Goal: Check status: Check status

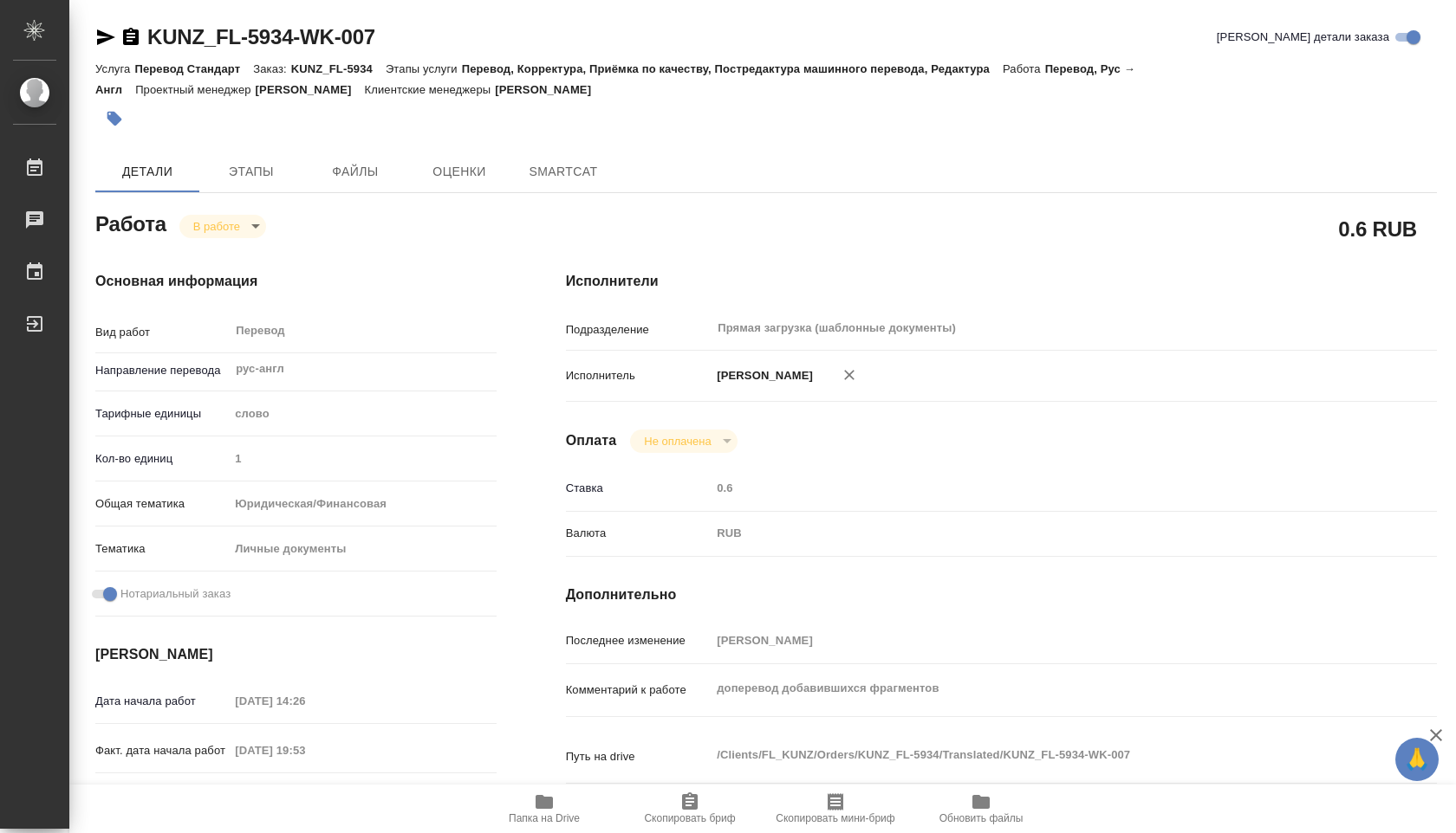
type textarea "x"
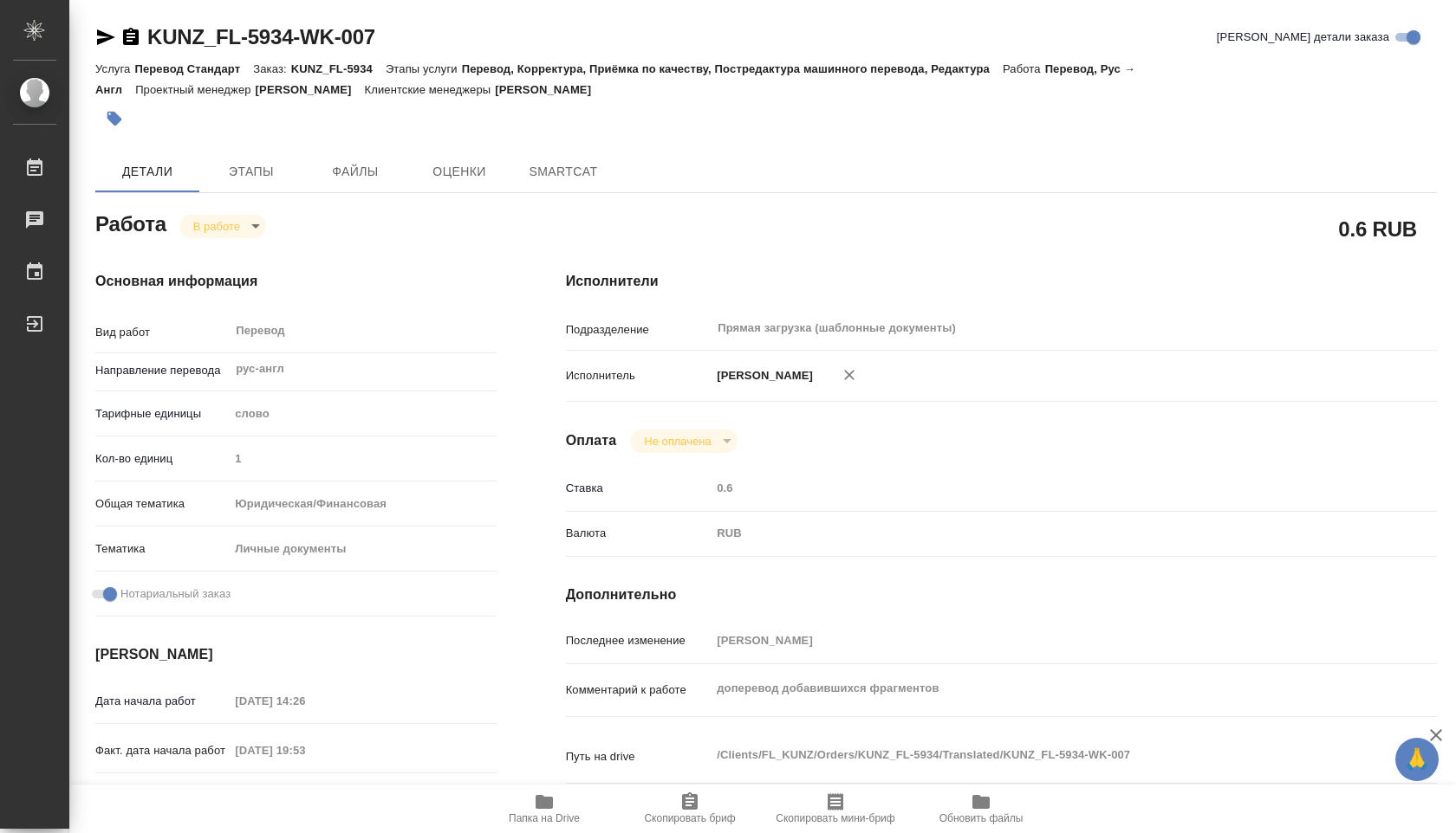
type textarea "x"
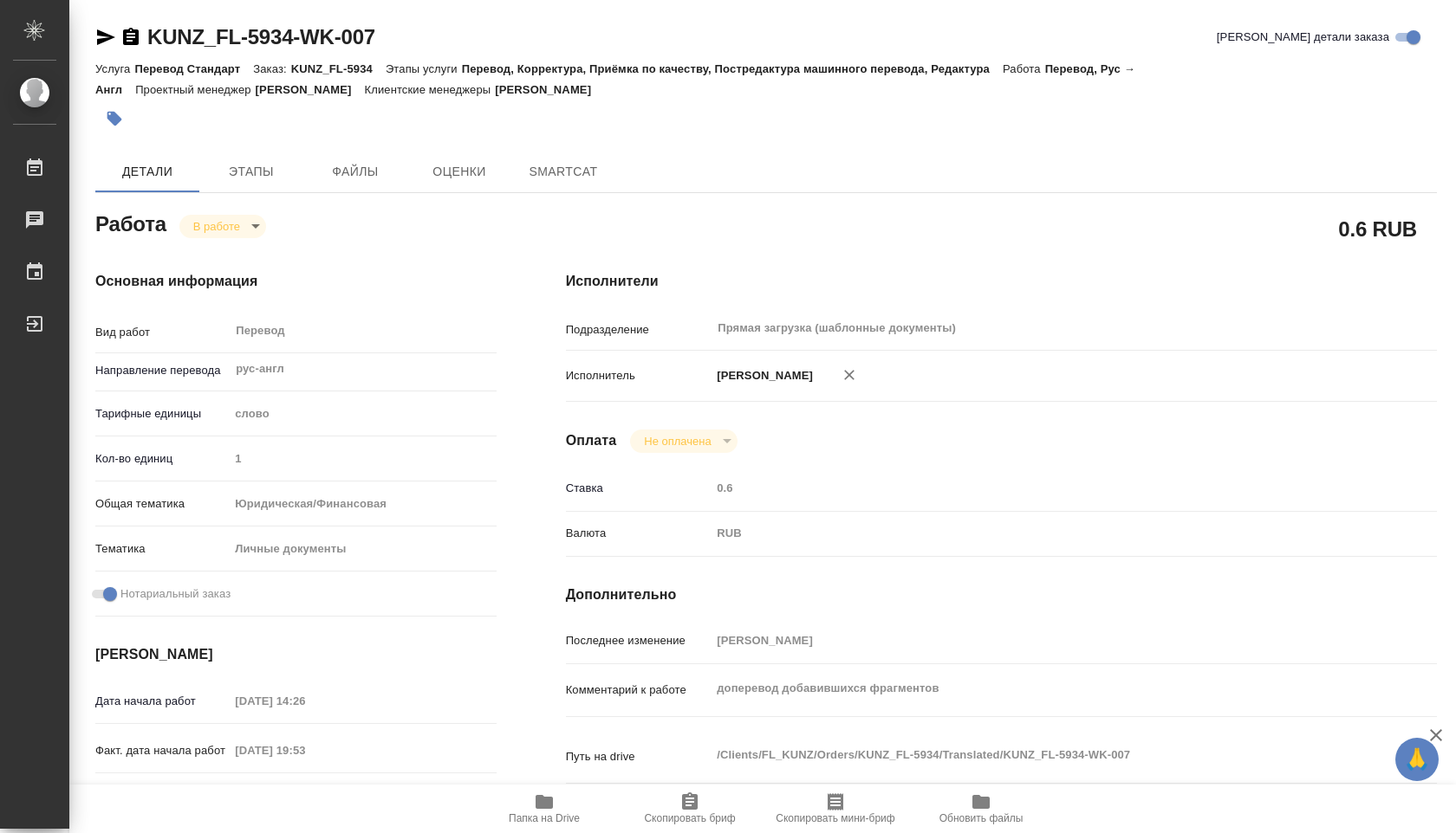
type textarea "x"
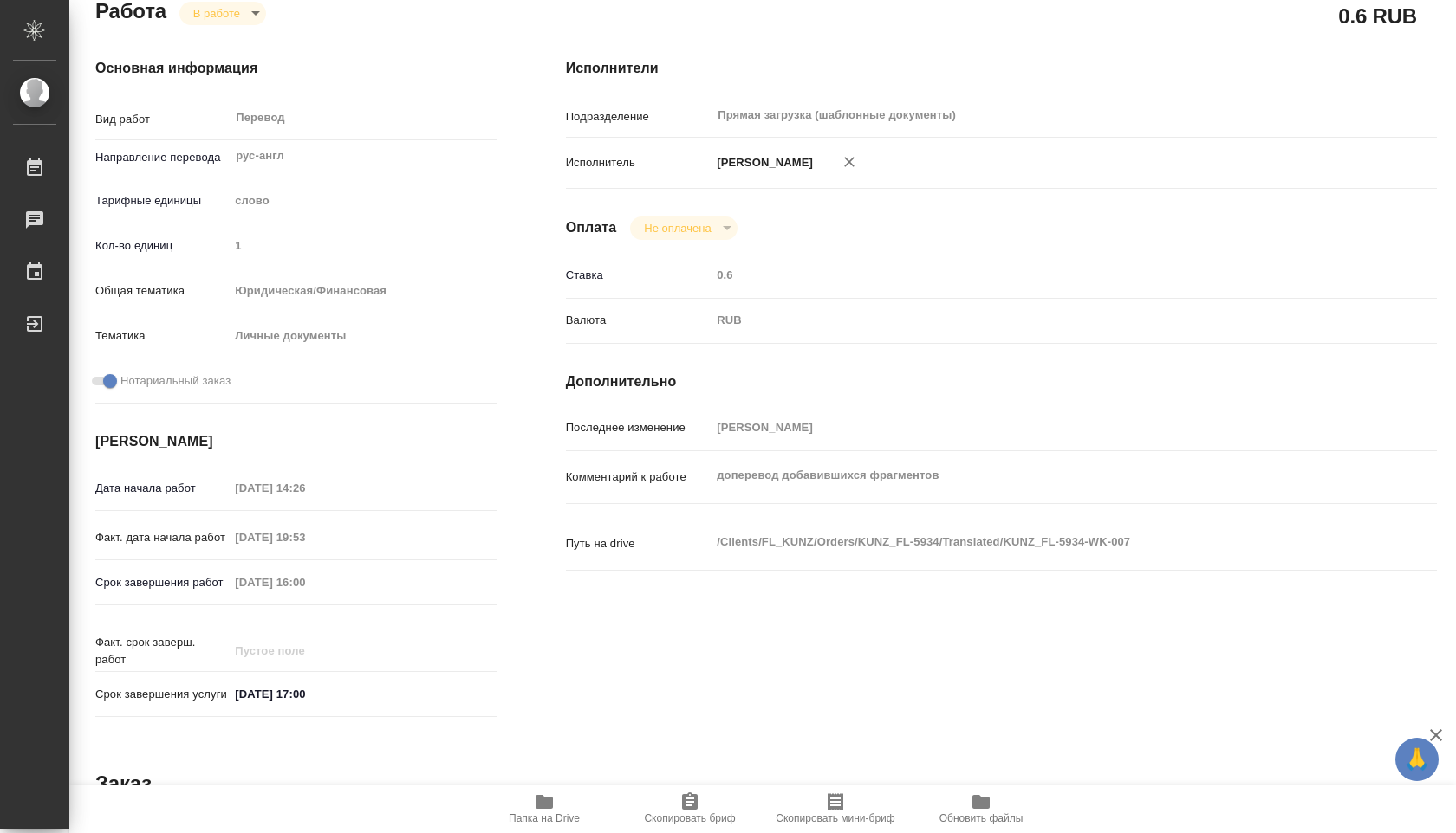
type textarea "x"
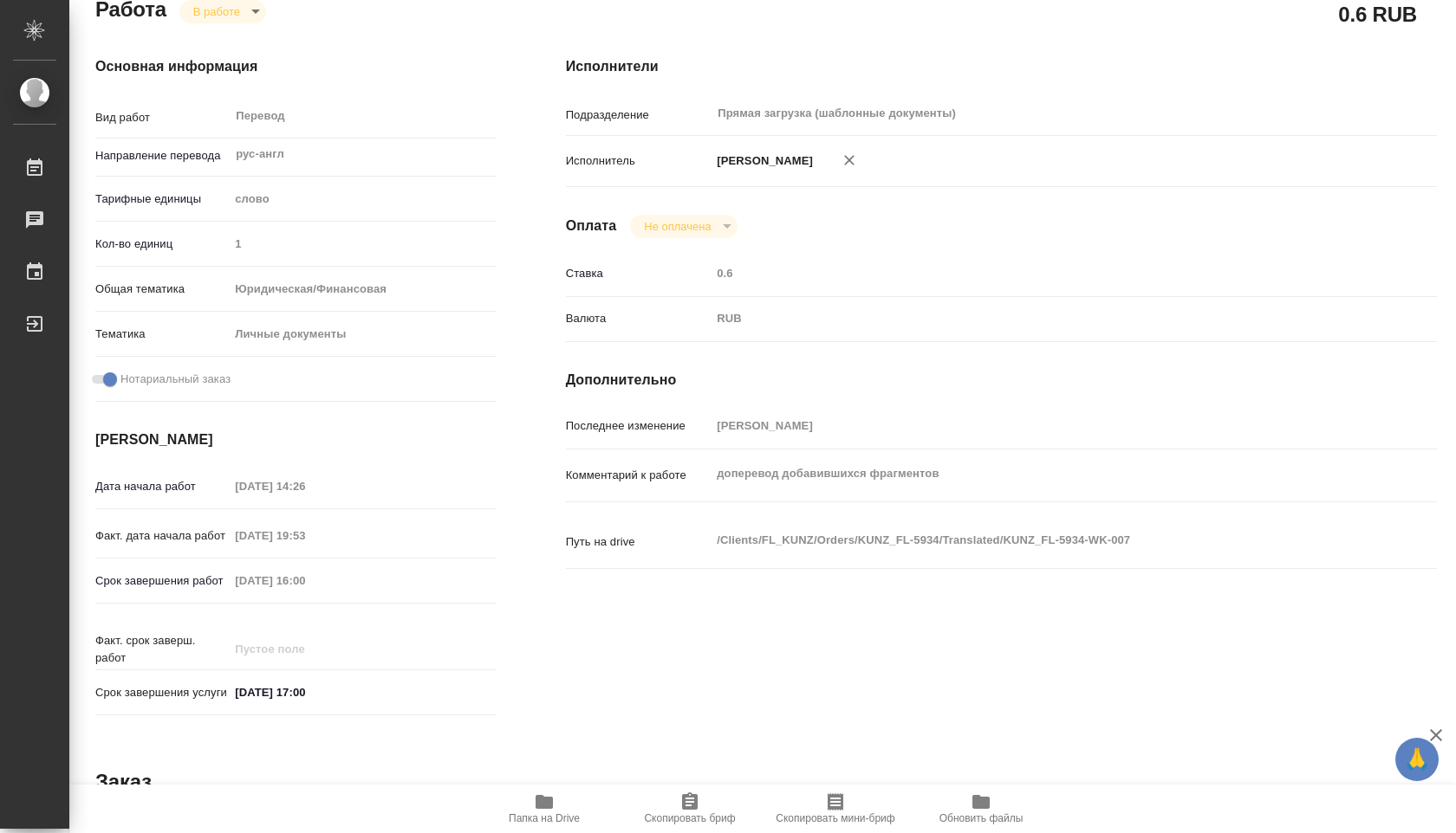
scroll to position [328, 0]
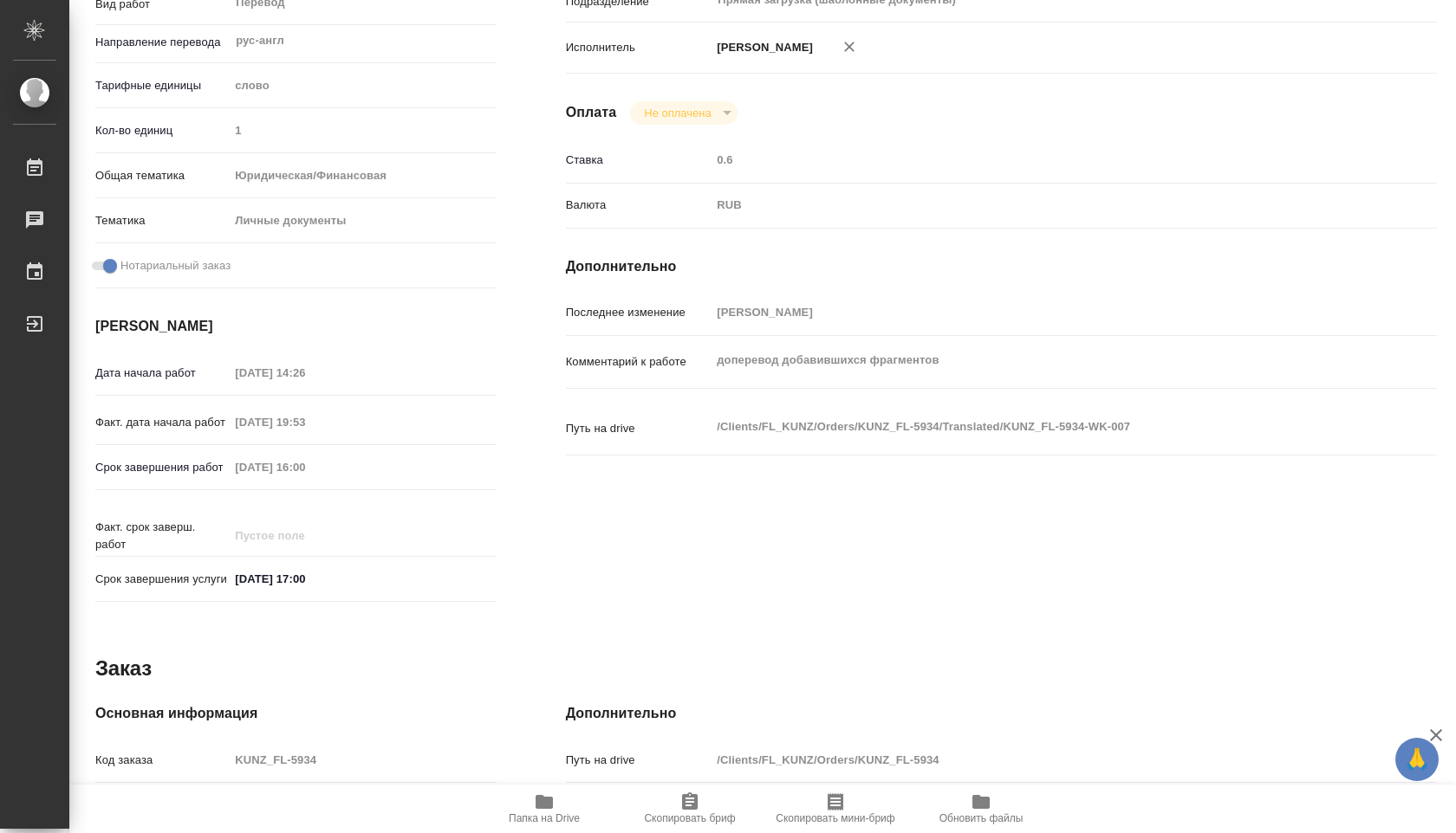
type textarea "x"
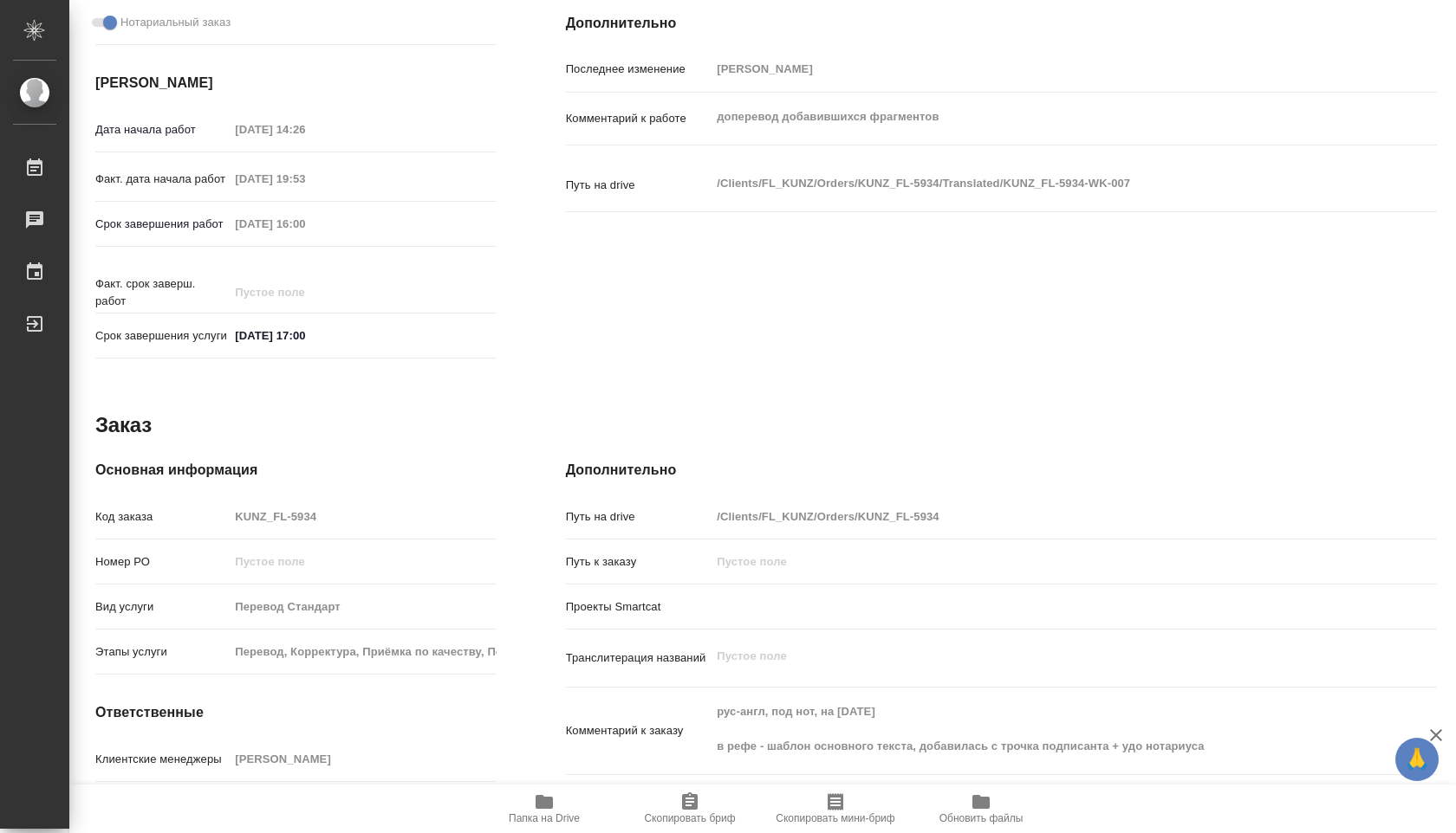
scroll to position [679, 0]
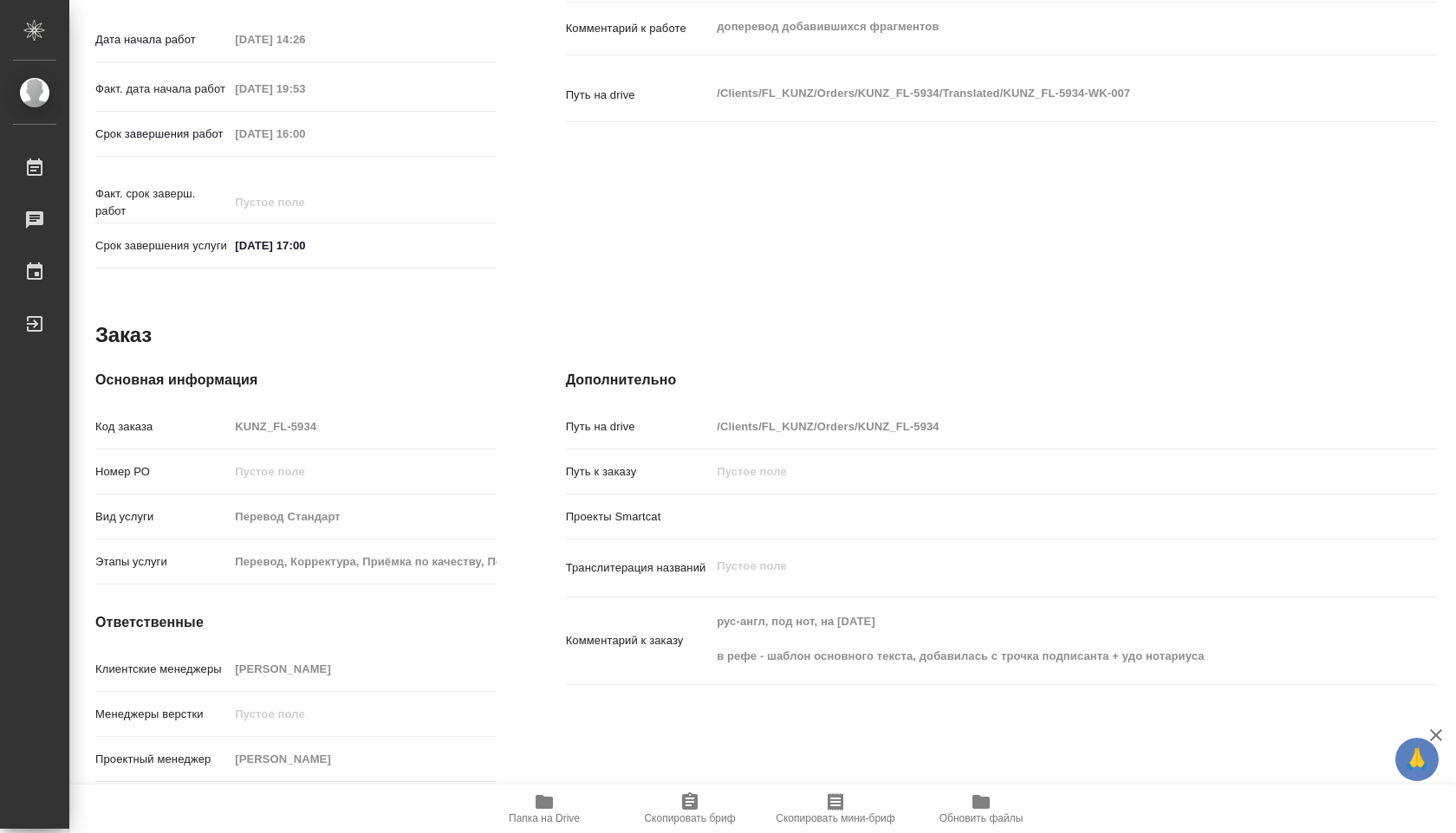
click at [528, 819] on span "Папка на Drive" at bounding box center [545, 818] width 71 height 12
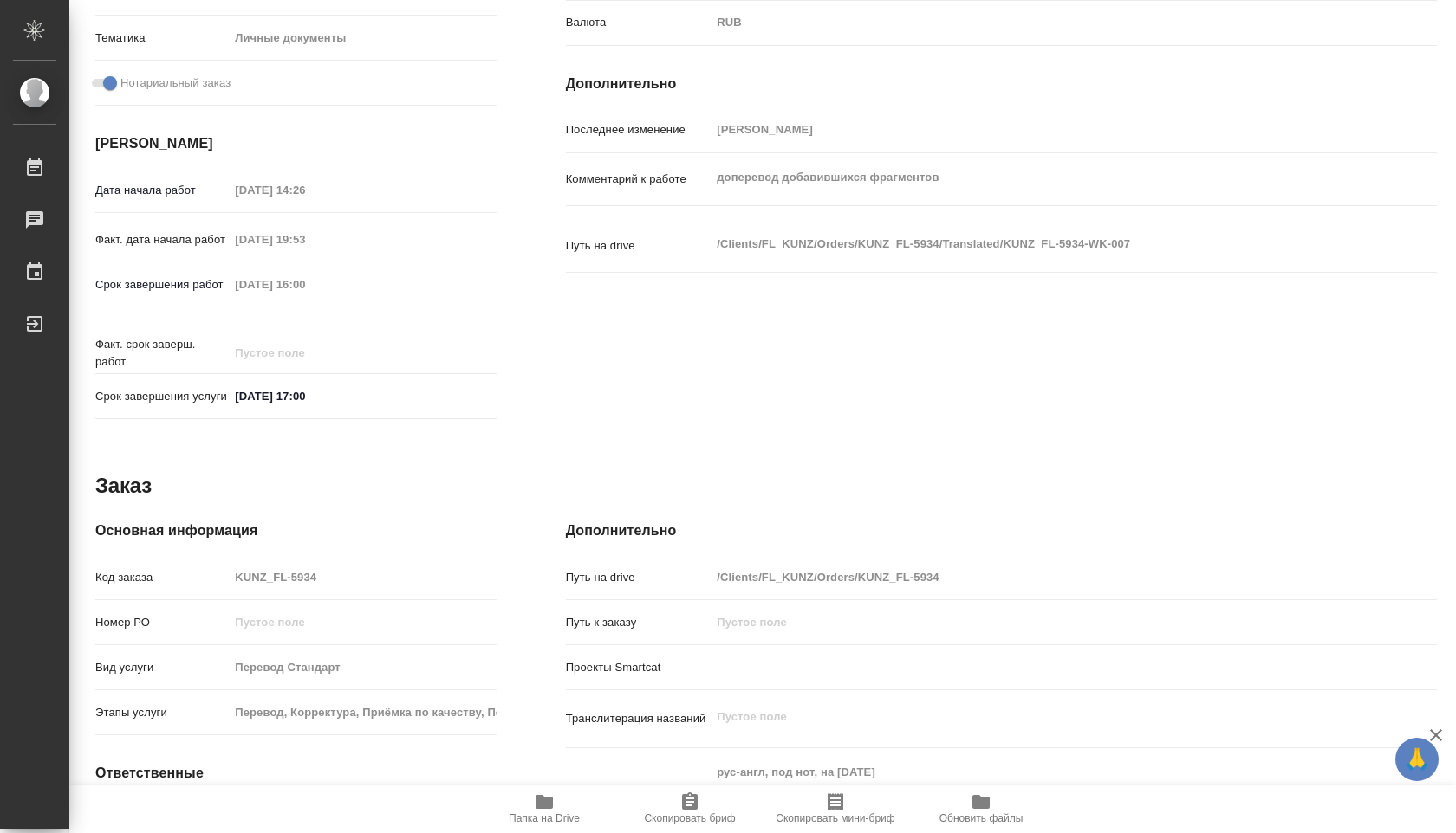
scroll to position [509, 0]
